Goal: Book appointment/travel/reservation

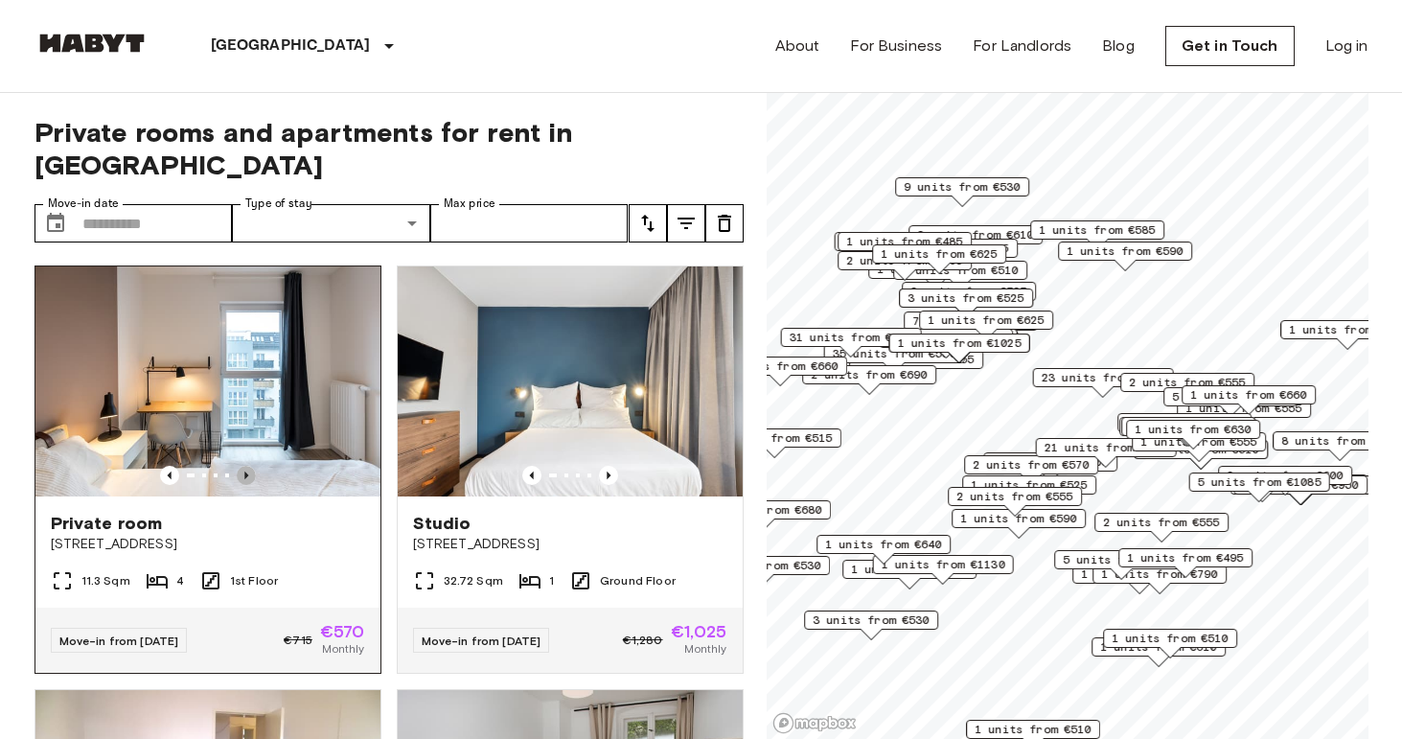
click at [242, 466] on icon "Previous image" at bounding box center [246, 475] width 19 height 19
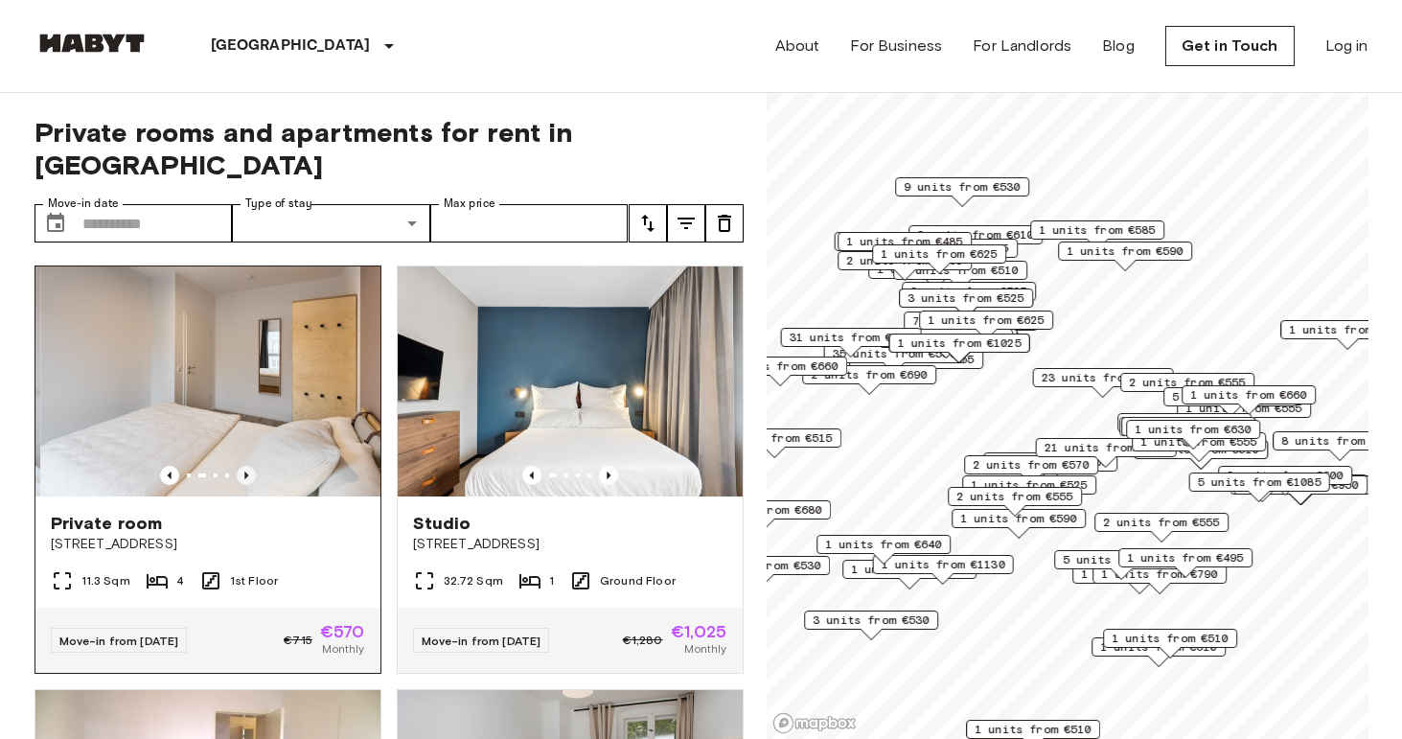
click at [242, 466] on icon "Previous image" at bounding box center [246, 475] width 19 height 19
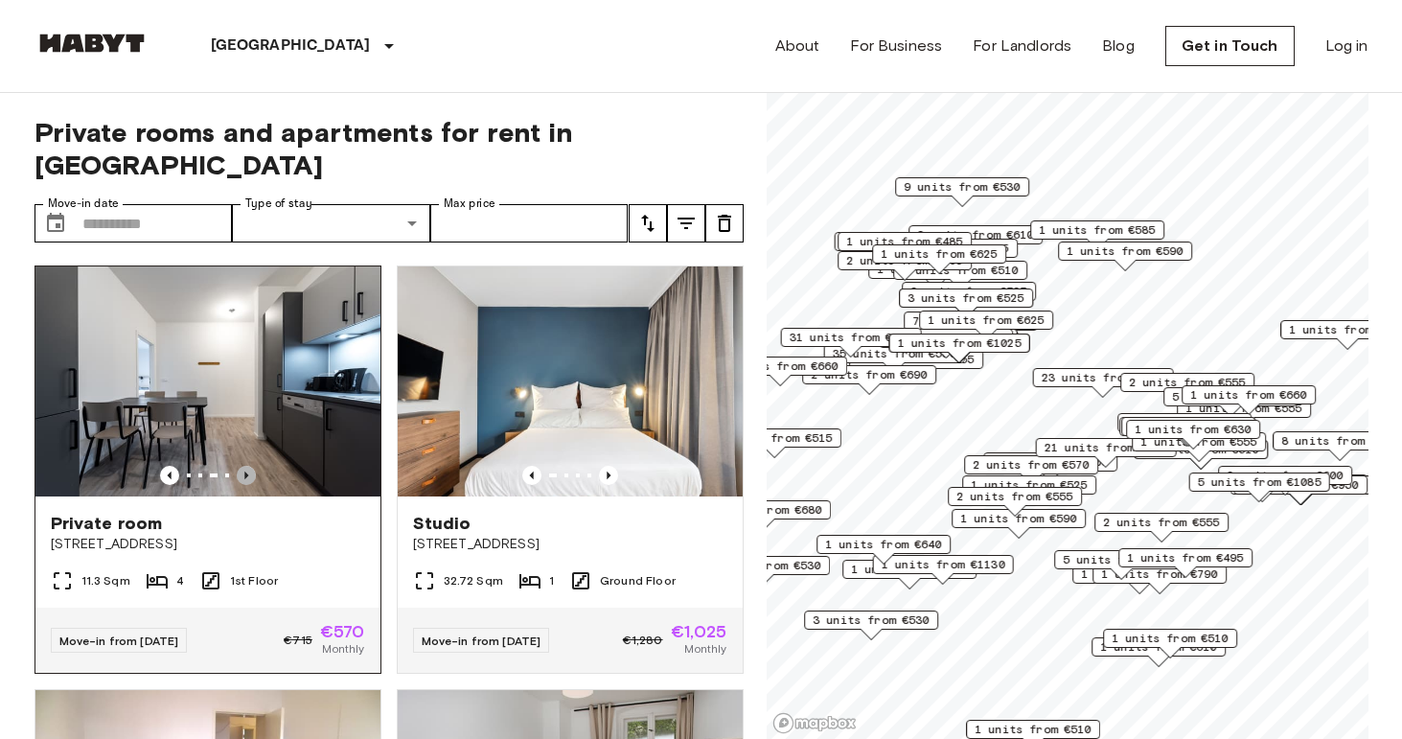
click at [242, 466] on icon "Previous image" at bounding box center [246, 475] width 19 height 19
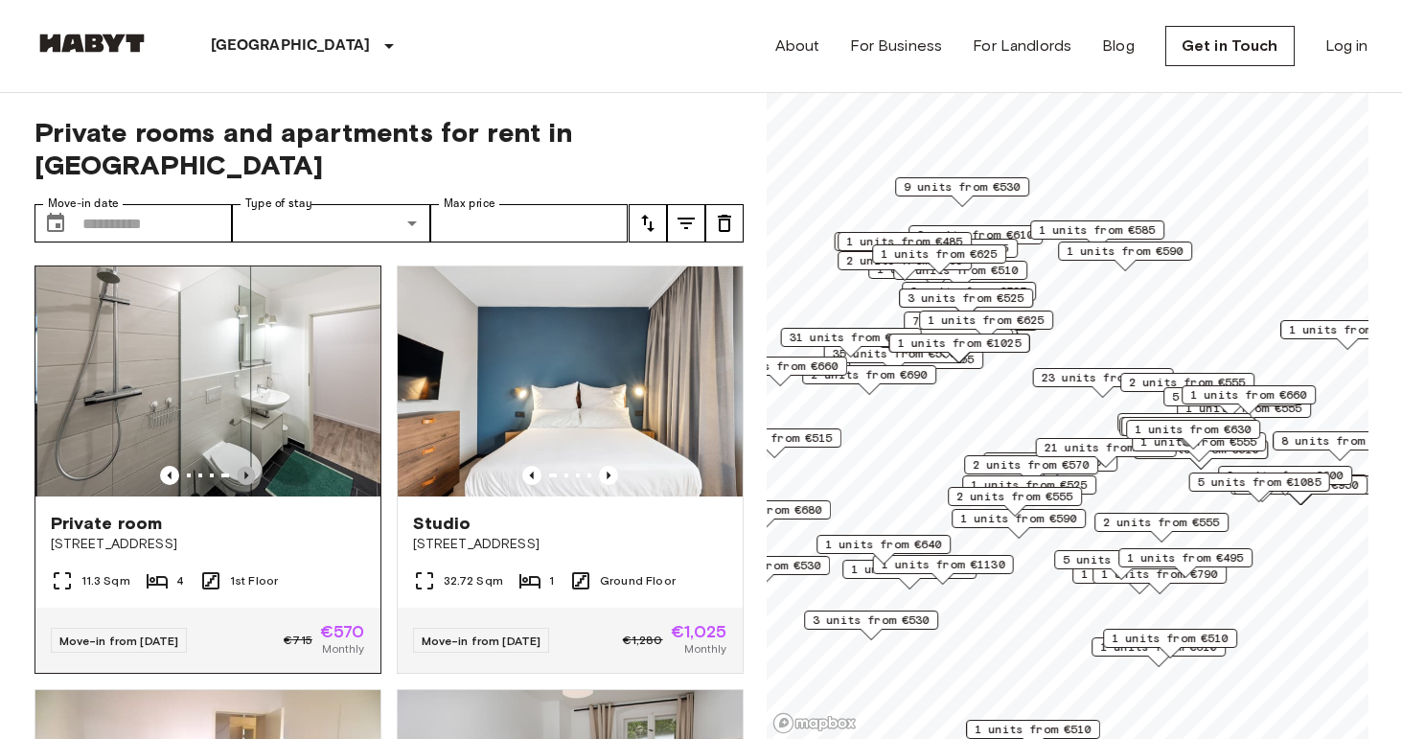
click at [242, 466] on icon "Previous image" at bounding box center [246, 475] width 19 height 19
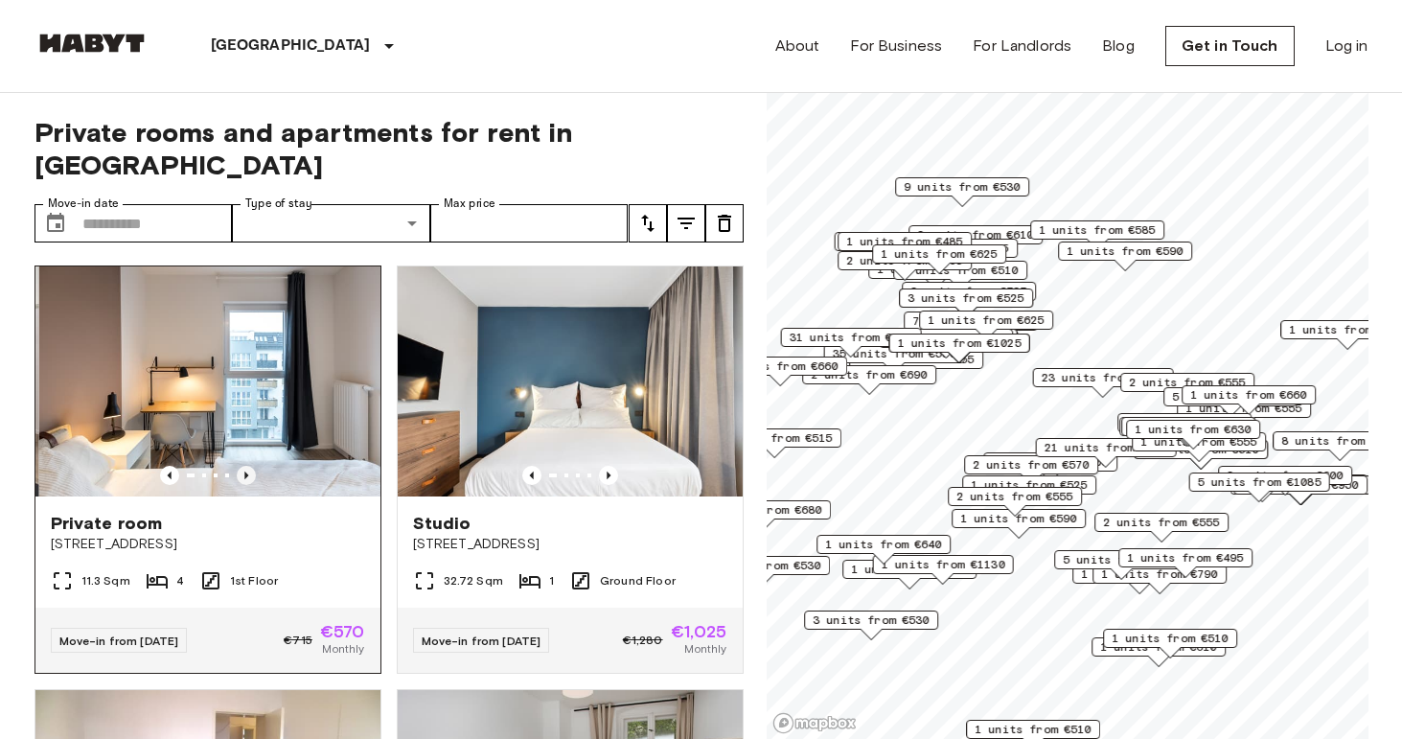
click at [242, 466] on icon "Previous image" at bounding box center [246, 475] width 19 height 19
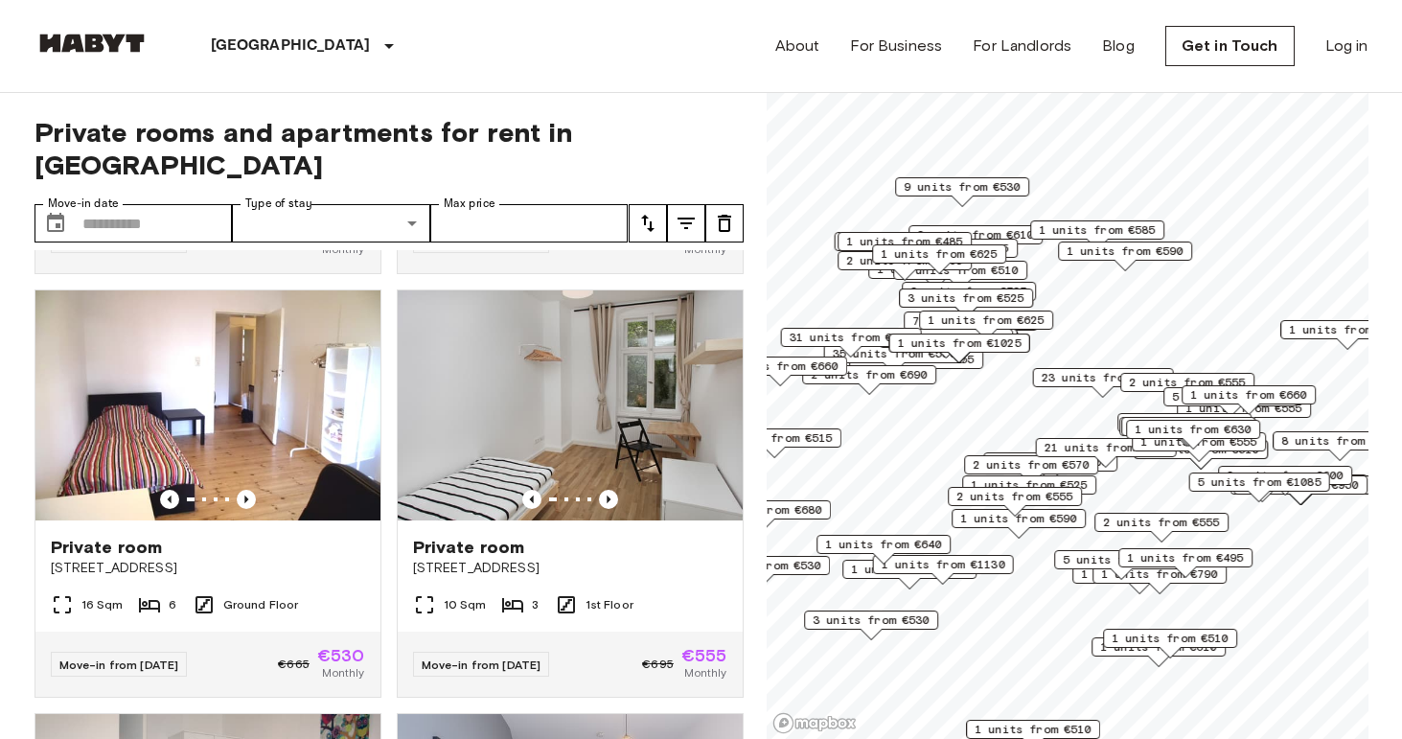
scroll to position [419, 0]
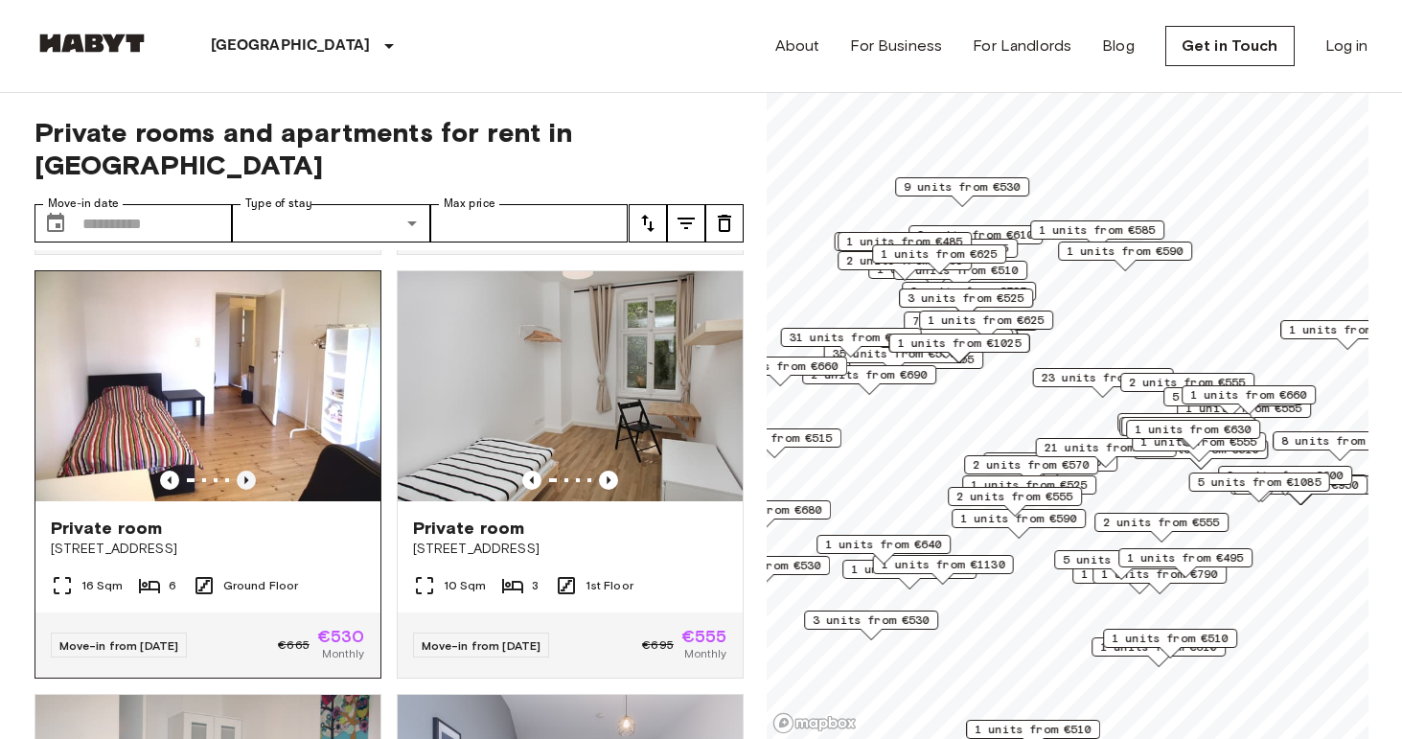
click at [238, 470] on icon "Previous image" at bounding box center [246, 479] width 19 height 19
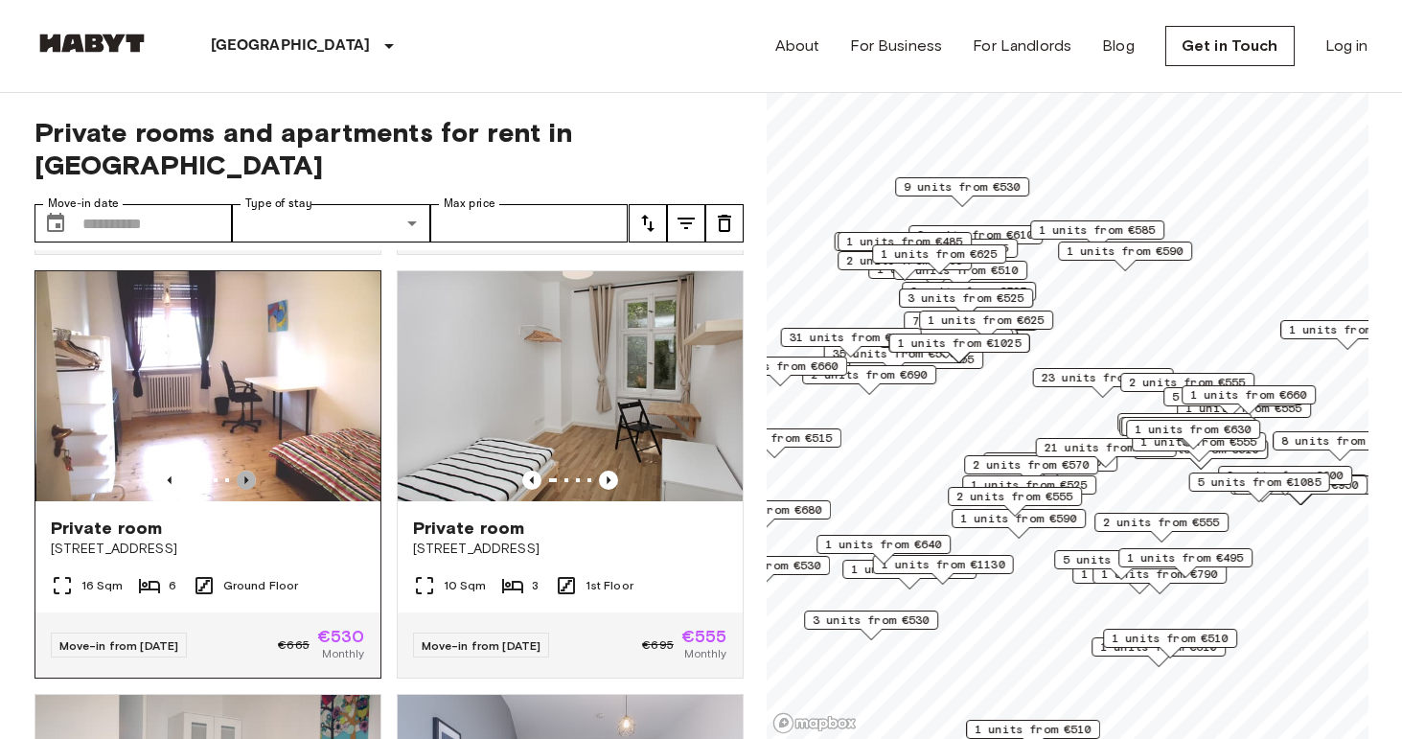
click at [238, 470] on icon "Previous image" at bounding box center [246, 479] width 19 height 19
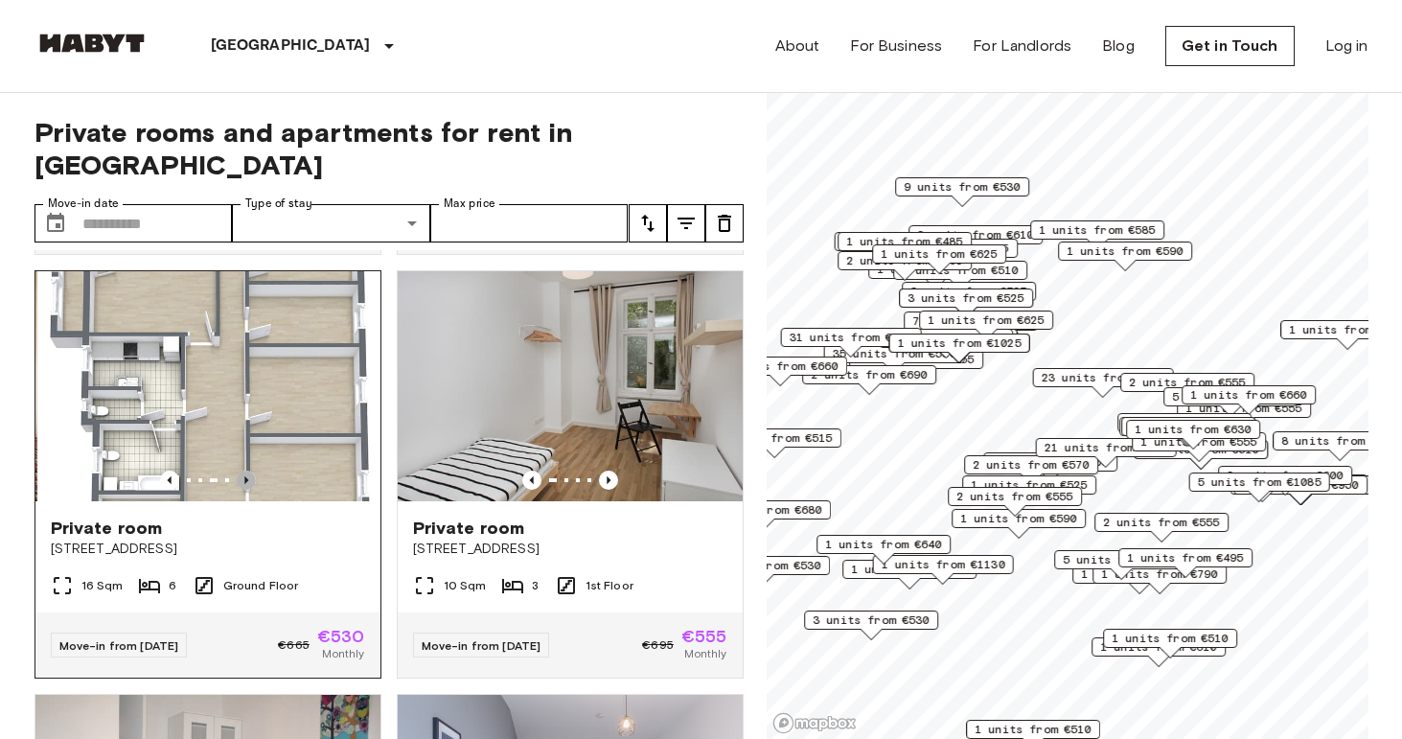
click at [238, 470] on icon "Previous image" at bounding box center [246, 479] width 19 height 19
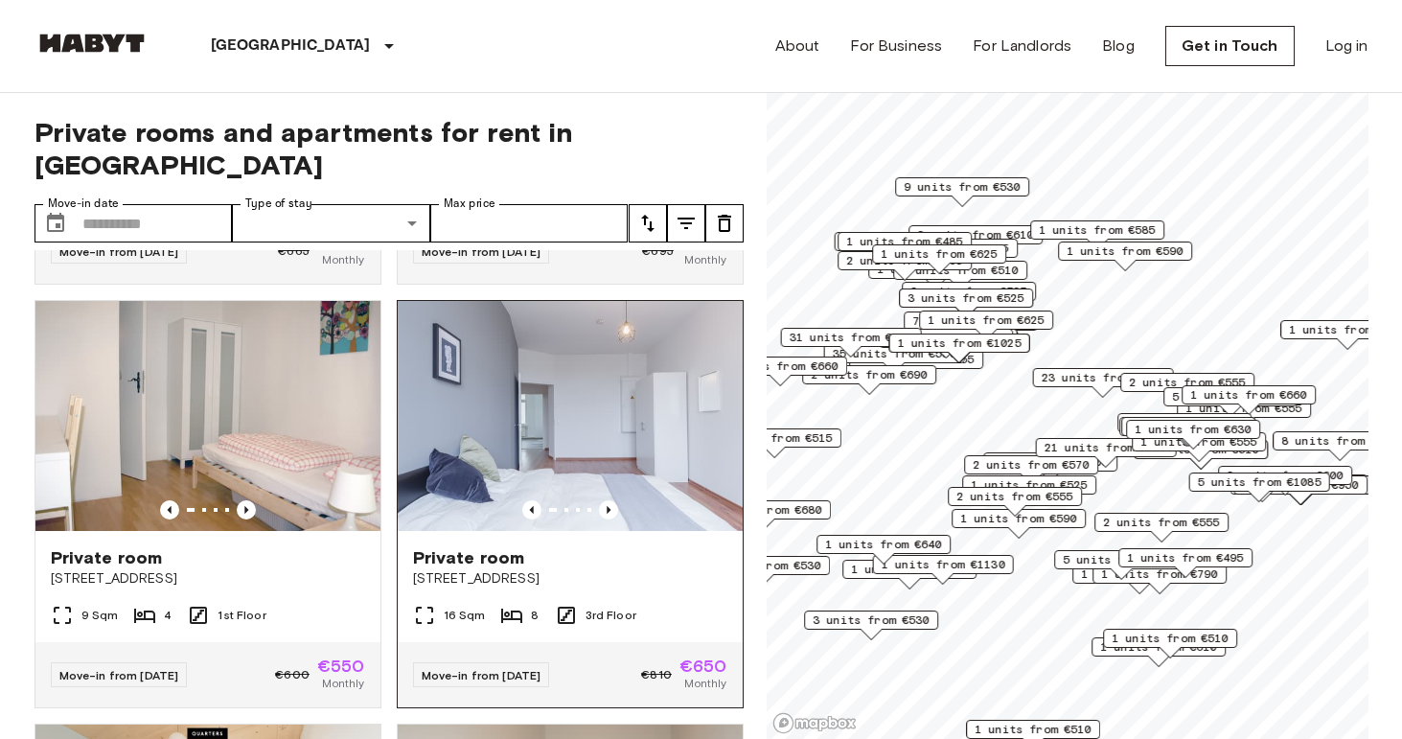
scroll to position [815, 0]
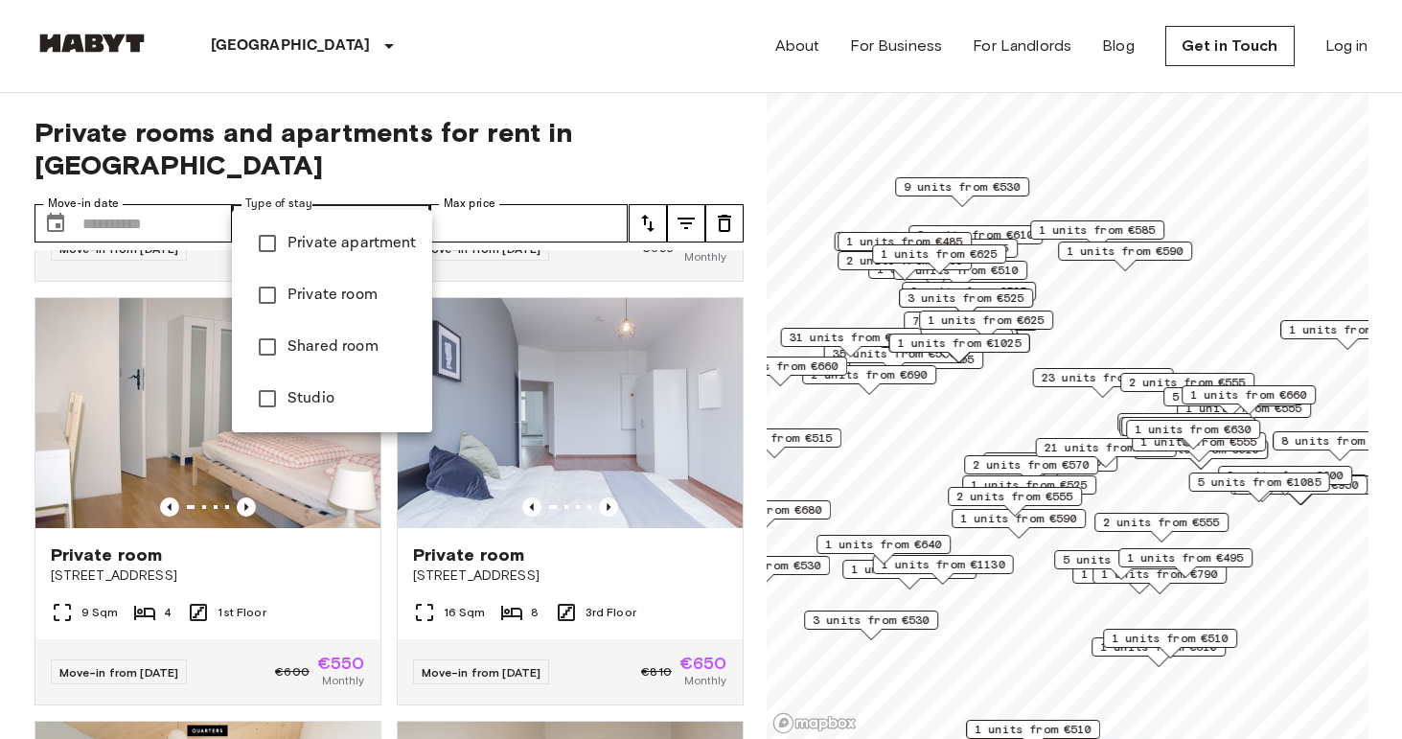
click at [597, 75] on div at bounding box center [701, 369] width 1402 height 739
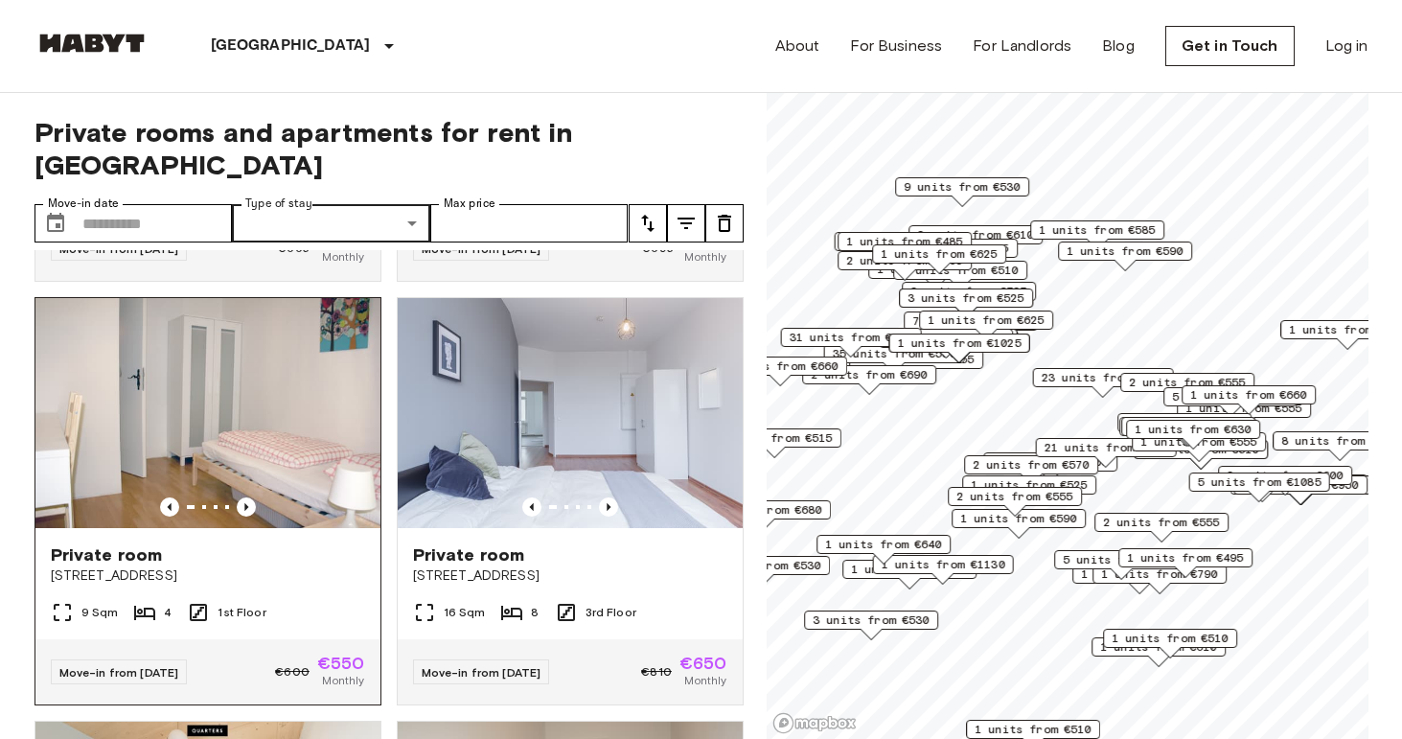
click at [297, 380] on img at bounding box center [207, 413] width 345 height 230
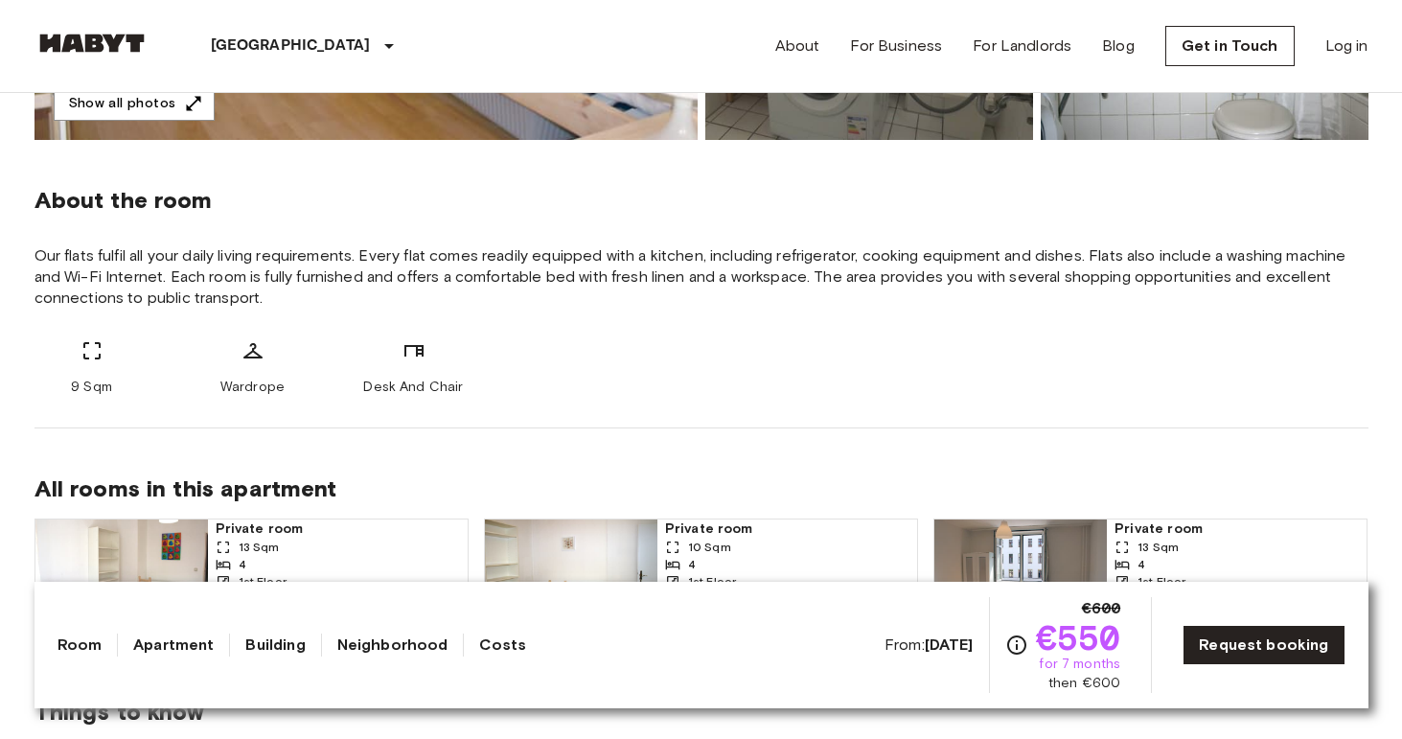
scroll to position [639, 0]
